Goal: Task Accomplishment & Management: Complete application form

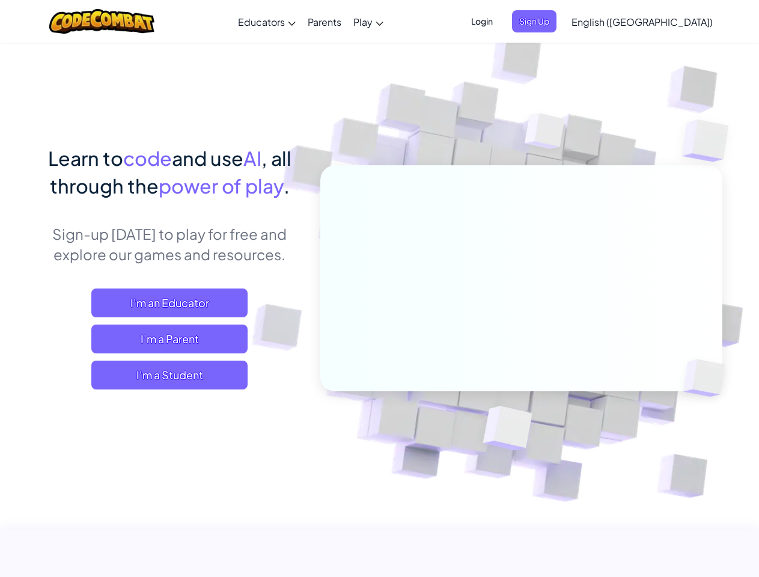
click at [500, 21] on span "Login" at bounding box center [482, 21] width 36 height 22
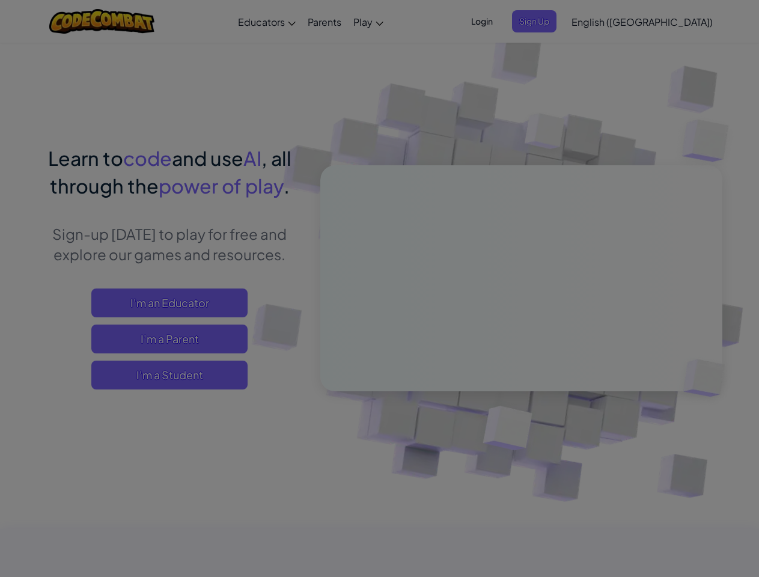
click at [554, 21] on div at bounding box center [379, 288] width 759 height 577
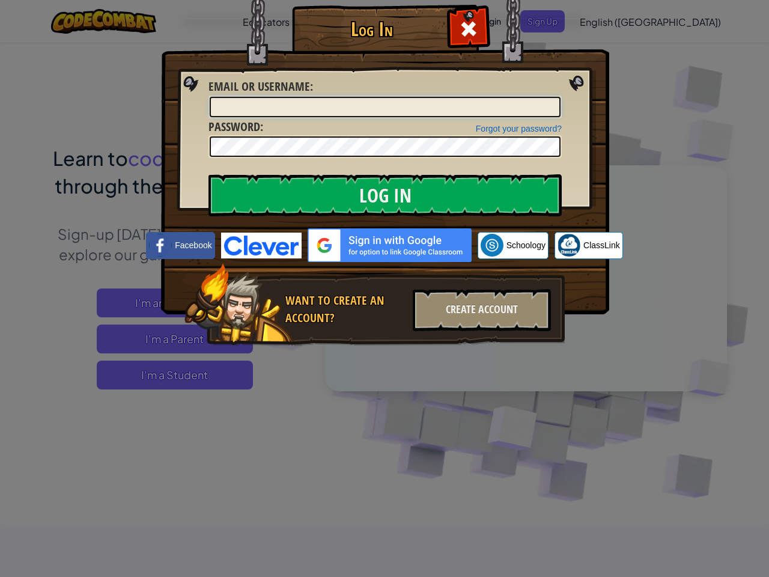
click at [607, 21] on div "Log In Unknown Error Email or Username : Forgot your password? Password : Log I…" at bounding box center [384, 288] width 769 height 577
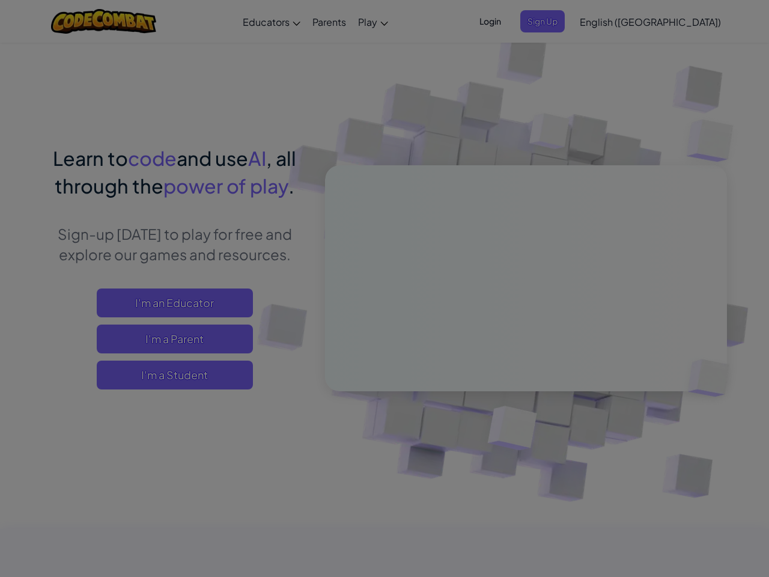
click at [671, 22] on div at bounding box center [384, 288] width 769 height 577
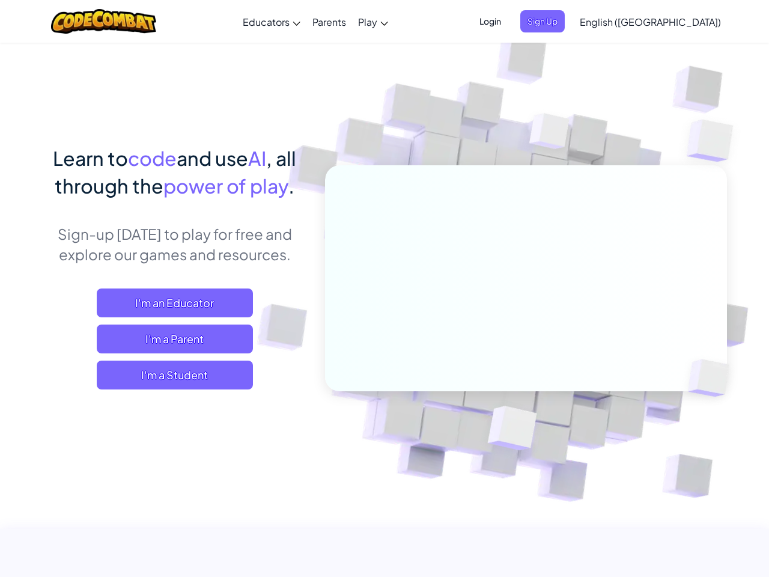
click at [169, 375] on span "I'm a Student" at bounding box center [175, 374] width 156 height 29
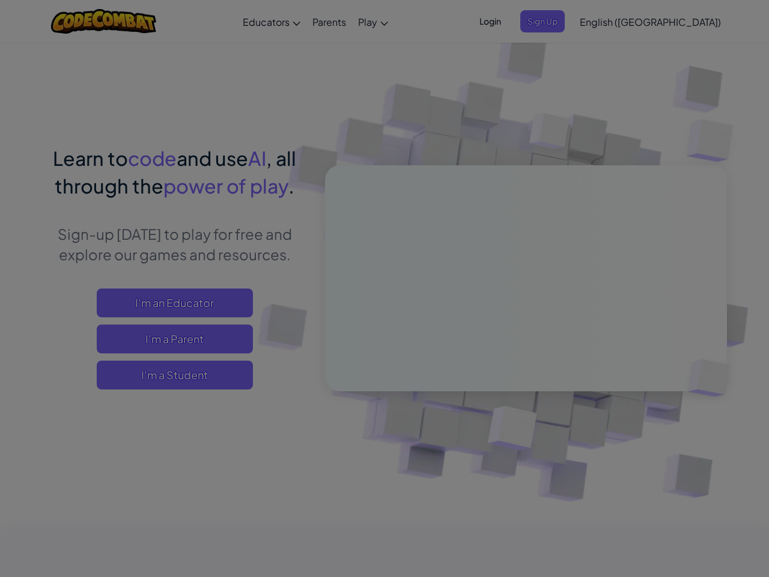
click at [0, 0] on div "Have a Class Code? Yes, I have a Class Code! Enter it here: Continue No, I don'…" at bounding box center [0, 0] width 0 height 0
